Goal: Check status: Check status

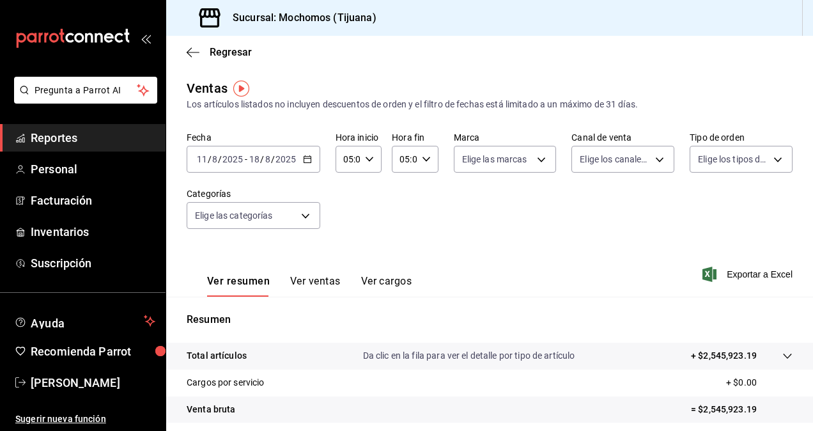
click at [98, 139] on span "Reportes" at bounding box center [93, 137] width 125 height 17
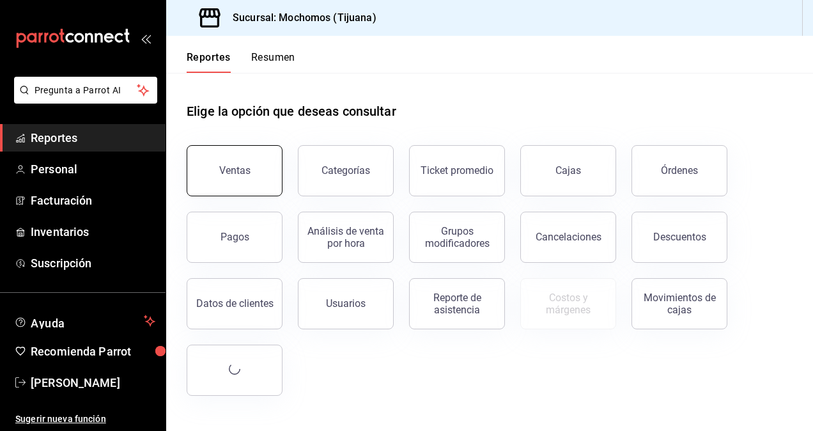
click at [245, 181] on button "Ventas" at bounding box center [235, 170] width 96 height 51
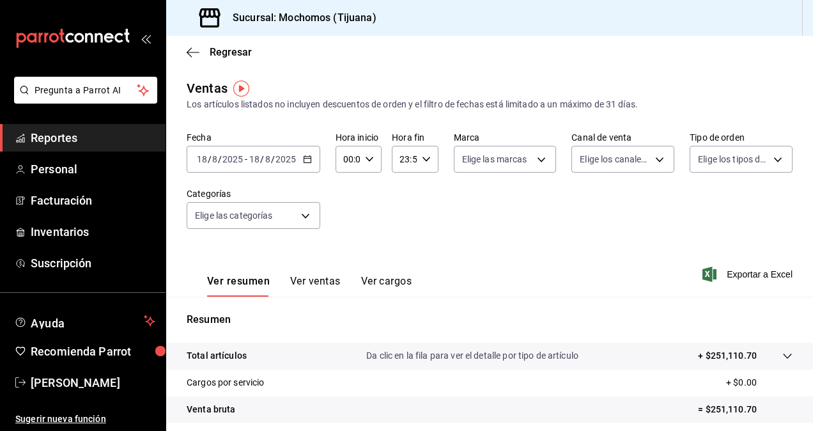
click at [304, 162] on icon "button" at bounding box center [307, 159] width 9 height 9
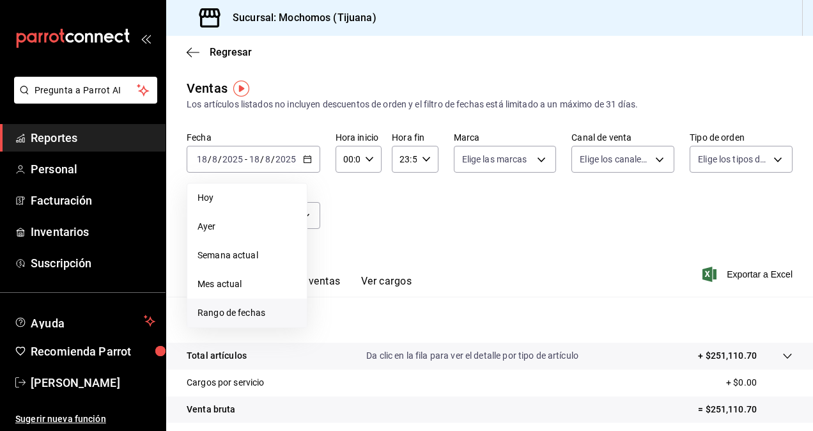
click at [253, 309] on span "Rango de fechas" at bounding box center [246, 312] width 99 height 13
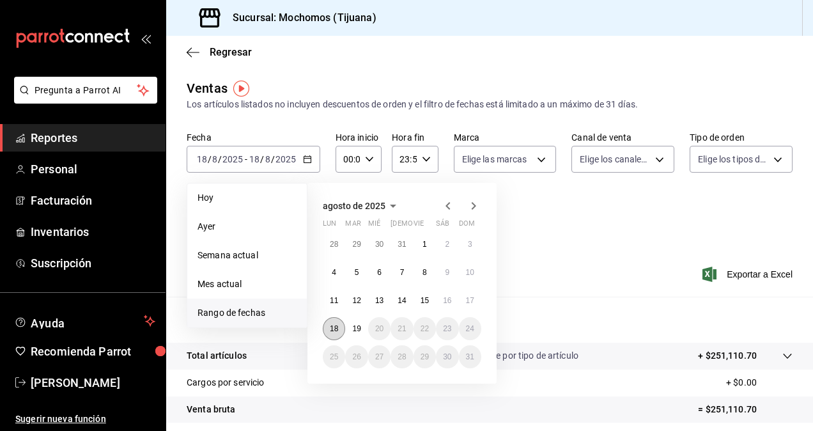
click at [336, 331] on abbr "18" at bounding box center [334, 328] width 8 height 9
click at [354, 328] on abbr "19" at bounding box center [356, 328] width 8 height 9
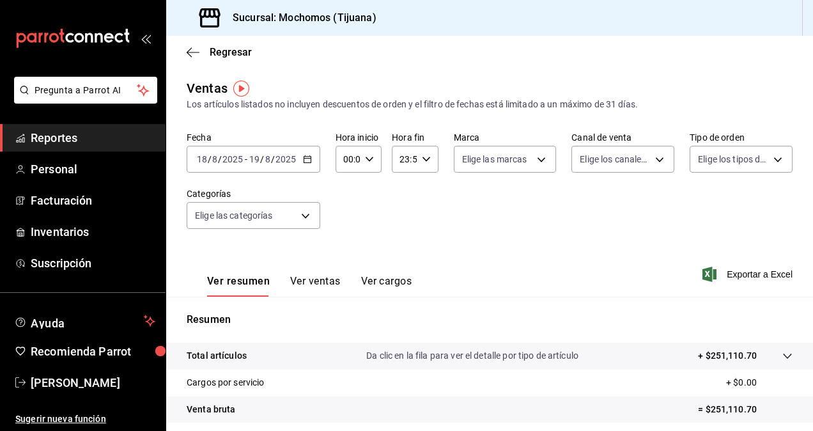
click at [367, 161] on \(Stroke\) "button" at bounding box center [369, 159] width 8 height 4
click at [344, 220] on span "05" at bounding box center [345, 217] width 3 height 10
type input "05:00"
click at [367, 195] on span "00" at bounding box center [368, 192] width 3 height 10
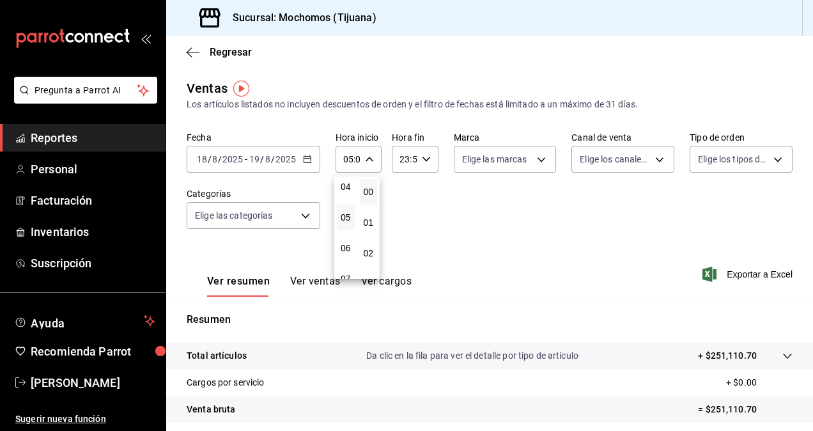
click at [424, 157] on div at bounding box center [406, 215] width 813 height 431
click at [424, 157] on icon "button" at bounding box center [426, 159] width 9 height 9
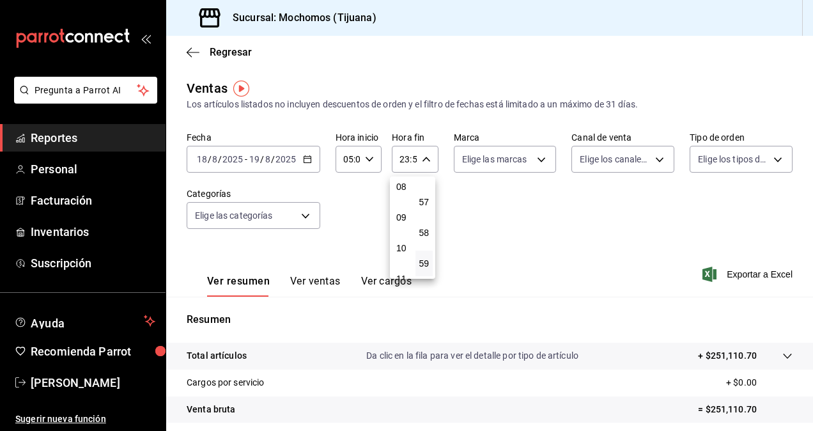
scroll to position [123, 0]
click at [402, 214] on button "05" at bounding box center [401, 223] width 18 height 26
click at [425, 197] on button "00" at bounding box center [424, 192] width 18 height 26
type input "05:00"
click at [493, 210] on div at bounding box center [406, 215] width 813 height 431
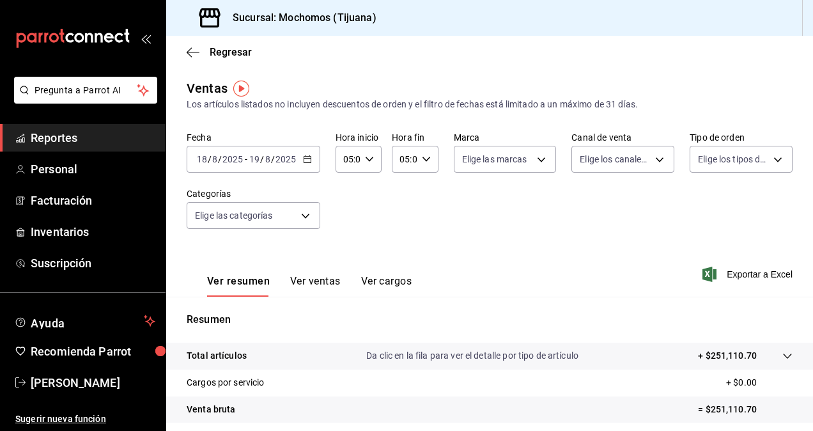
scroll to position [181, 0]
